Goal: Information Seeking & Learning: Learn about a topic

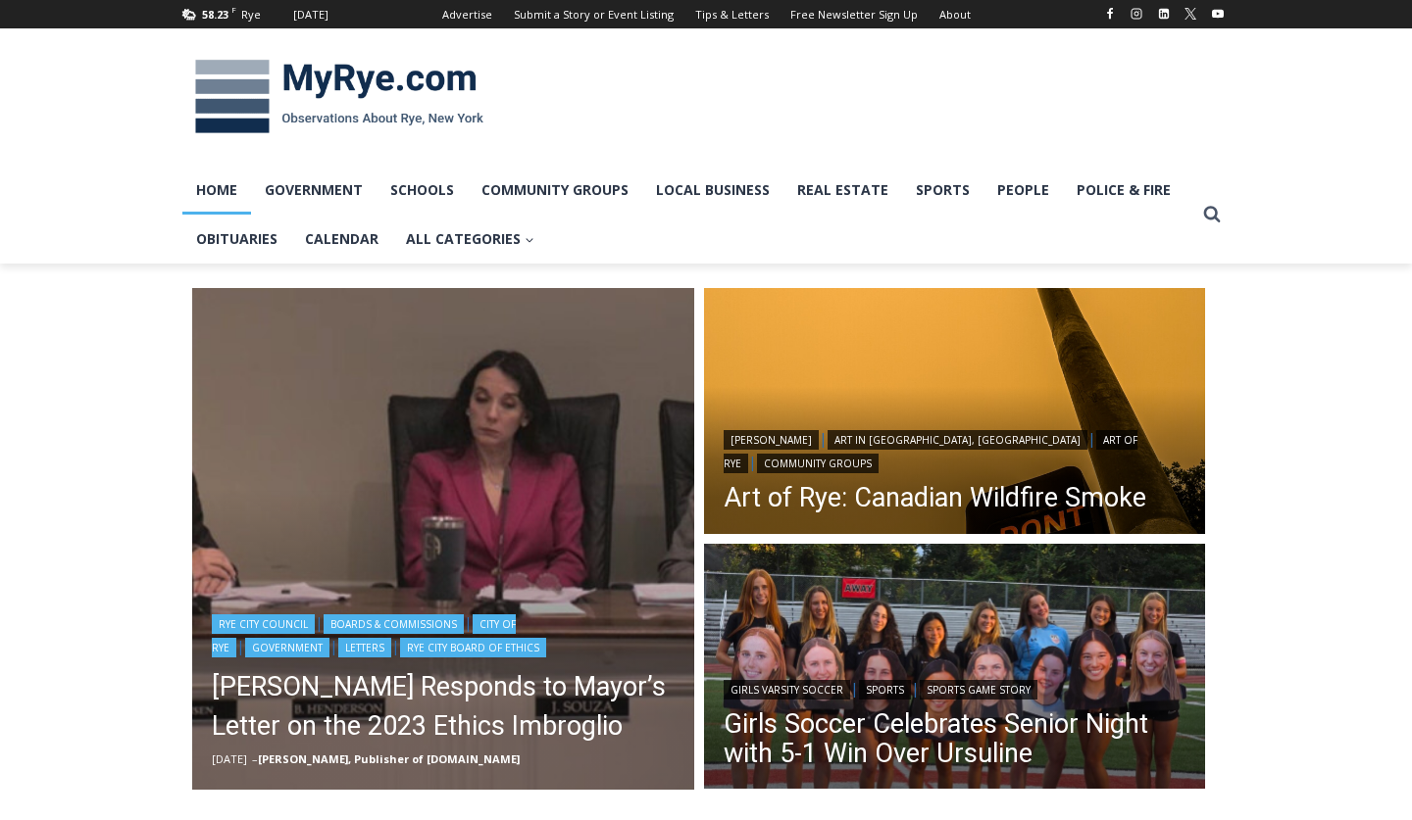
click at [400, 756] on link "[PERSON_NAME], Publisher of [DOMAIN_NAME]" at bounding box center [389, 759] width 262 height 15
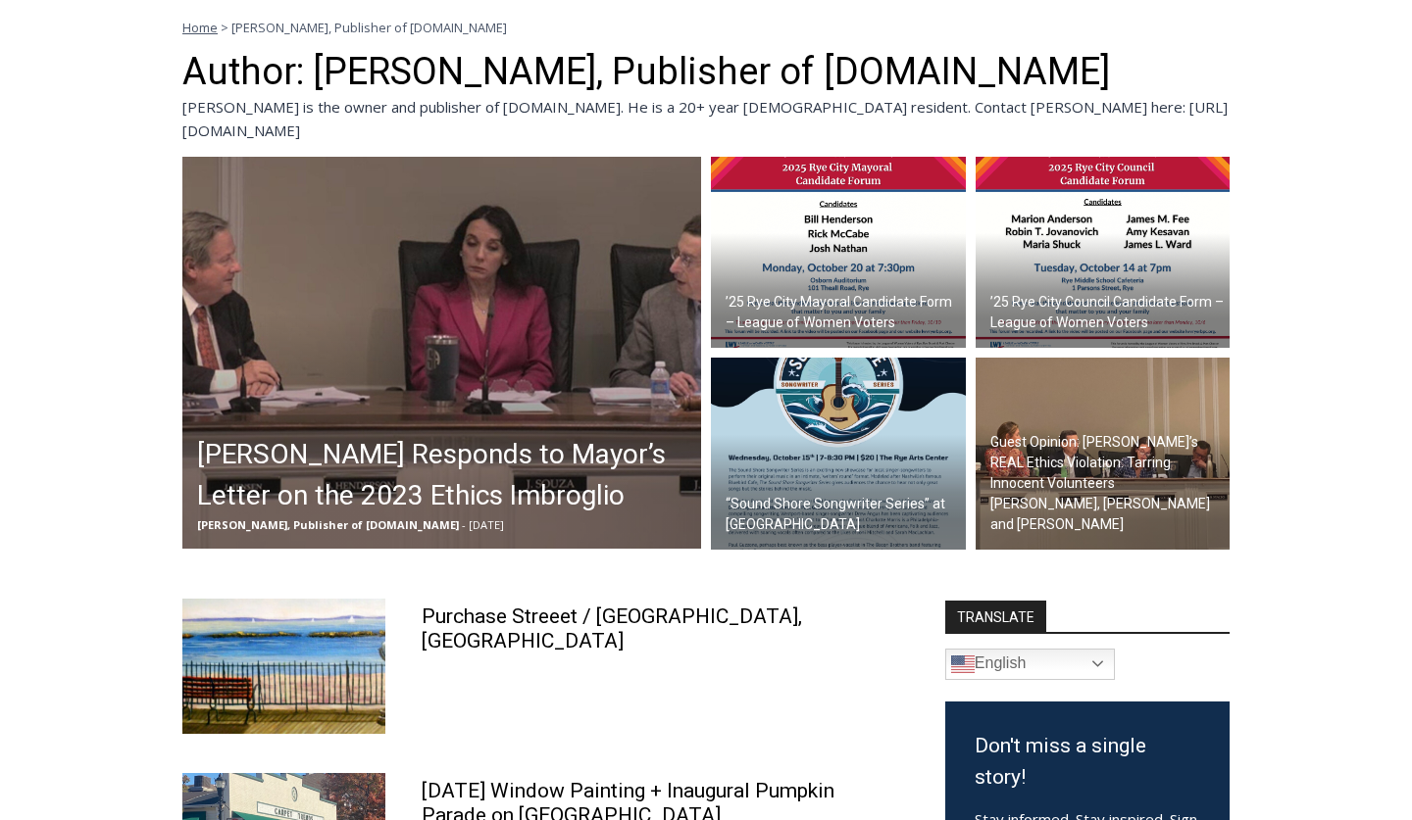
scroll to position [420, 0]
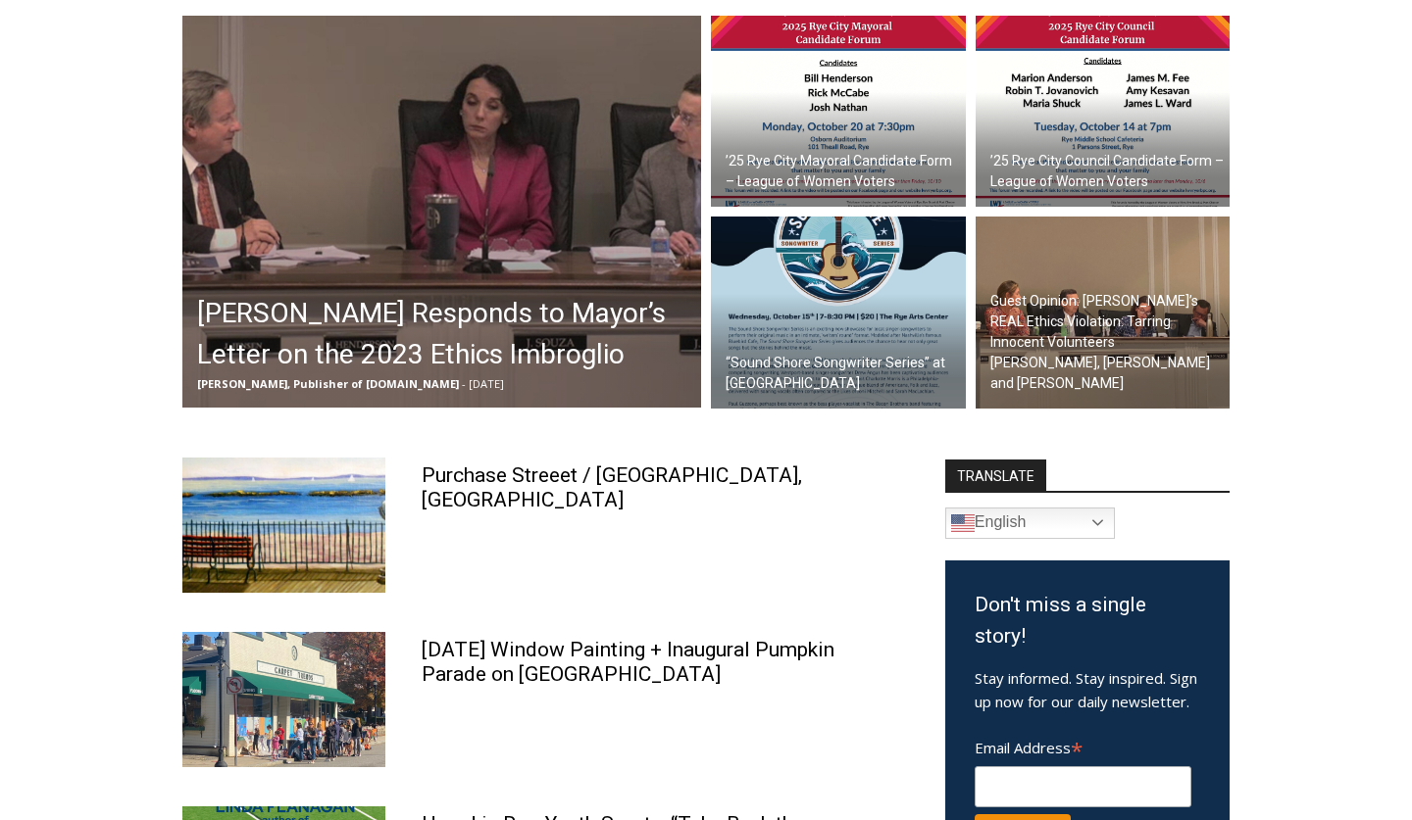
click at [449, 323] on h2 "[PERSON_NAME] Responds to Mayor’s Letter on the 2023 Ethics Imbroglio" at bounding box center [446, 334] width 499 height 82
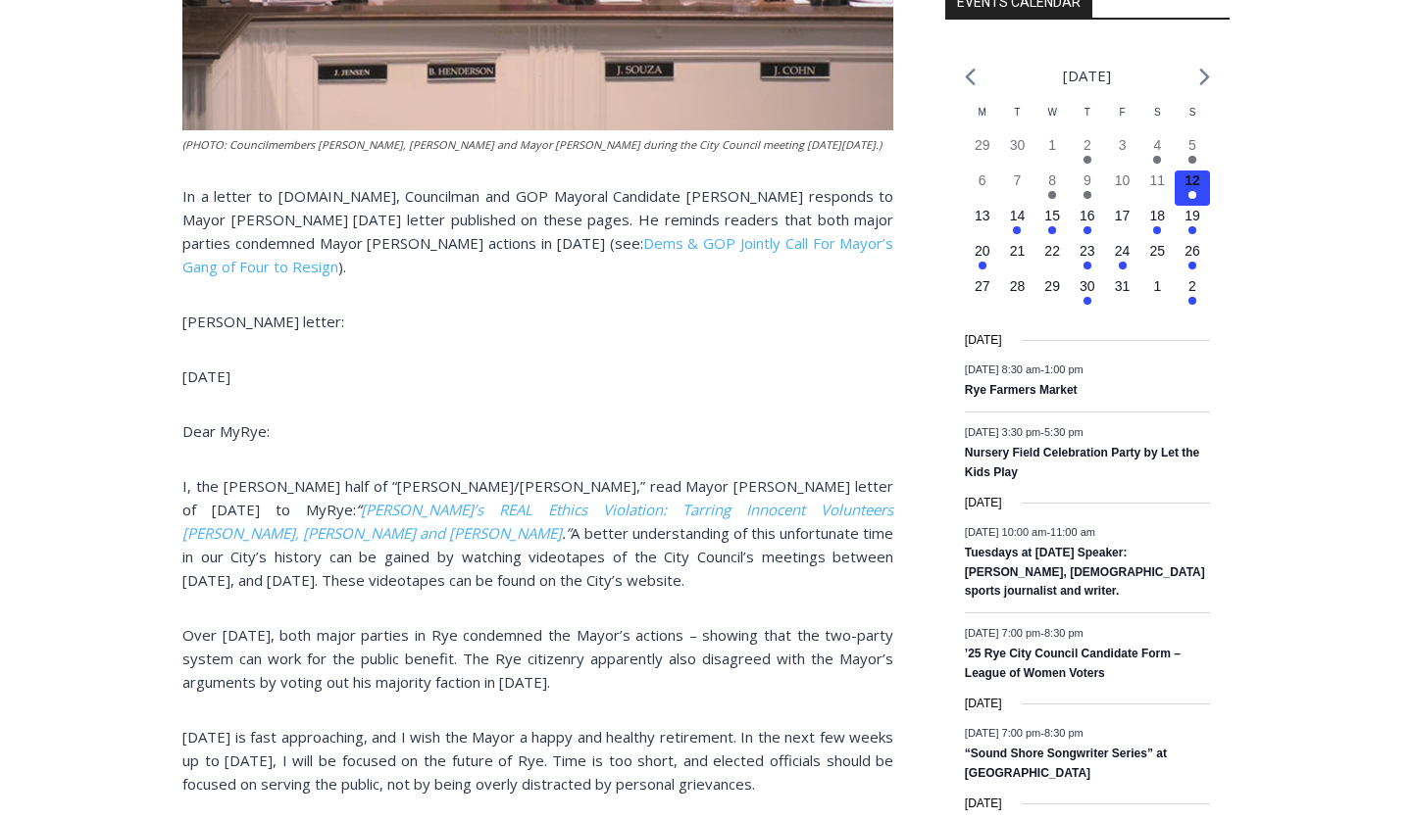
scroll to position [330, 0]
